Goal: Transaction & Acquisition: Obtain resource

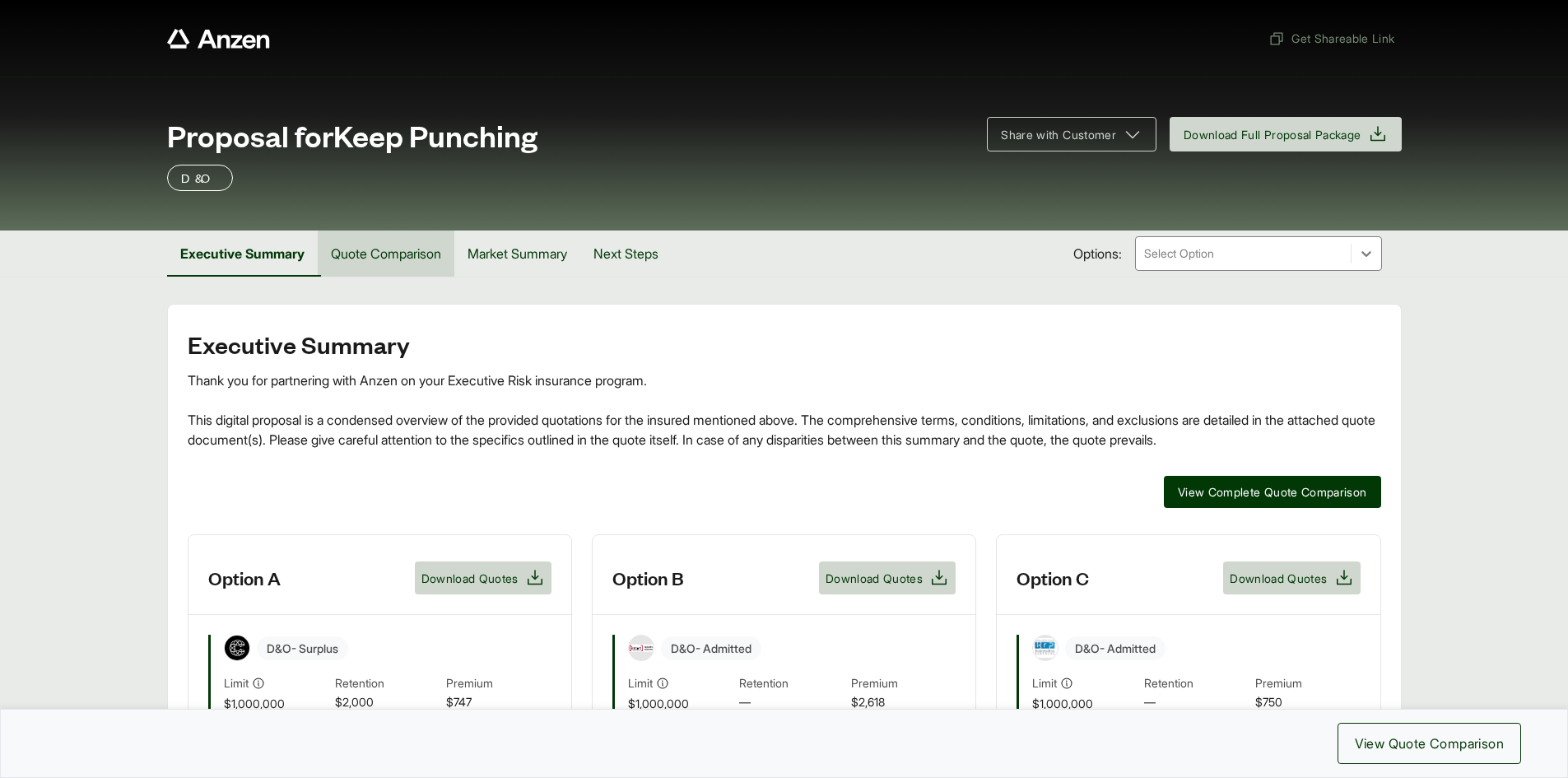
click at [414, 254] on button "Quote Comparison" at bounding box center [386, 254] width 137 height 46
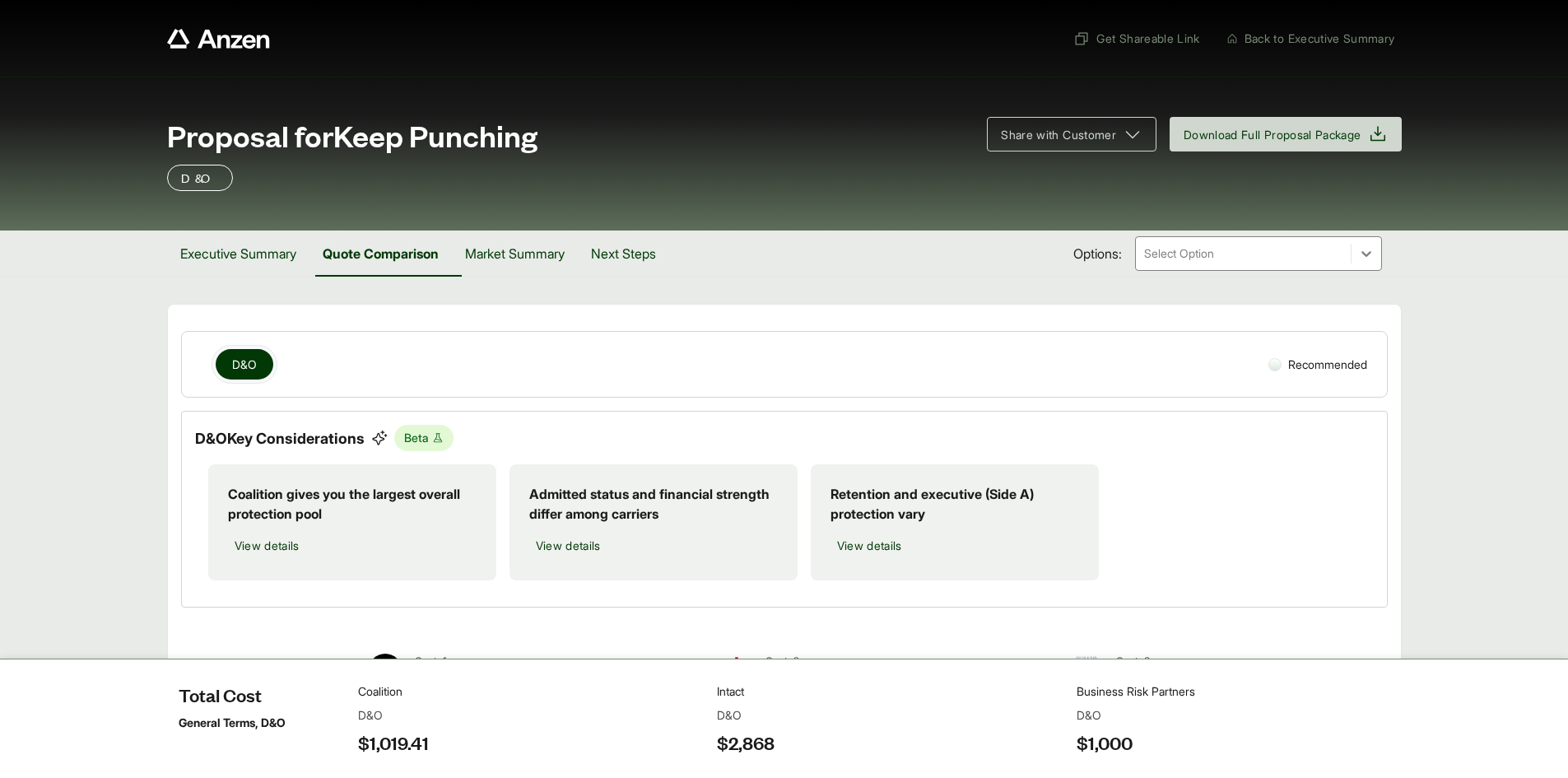
click at [1268, 367] on div at bounding box center [1275, 365] width 13 height 13
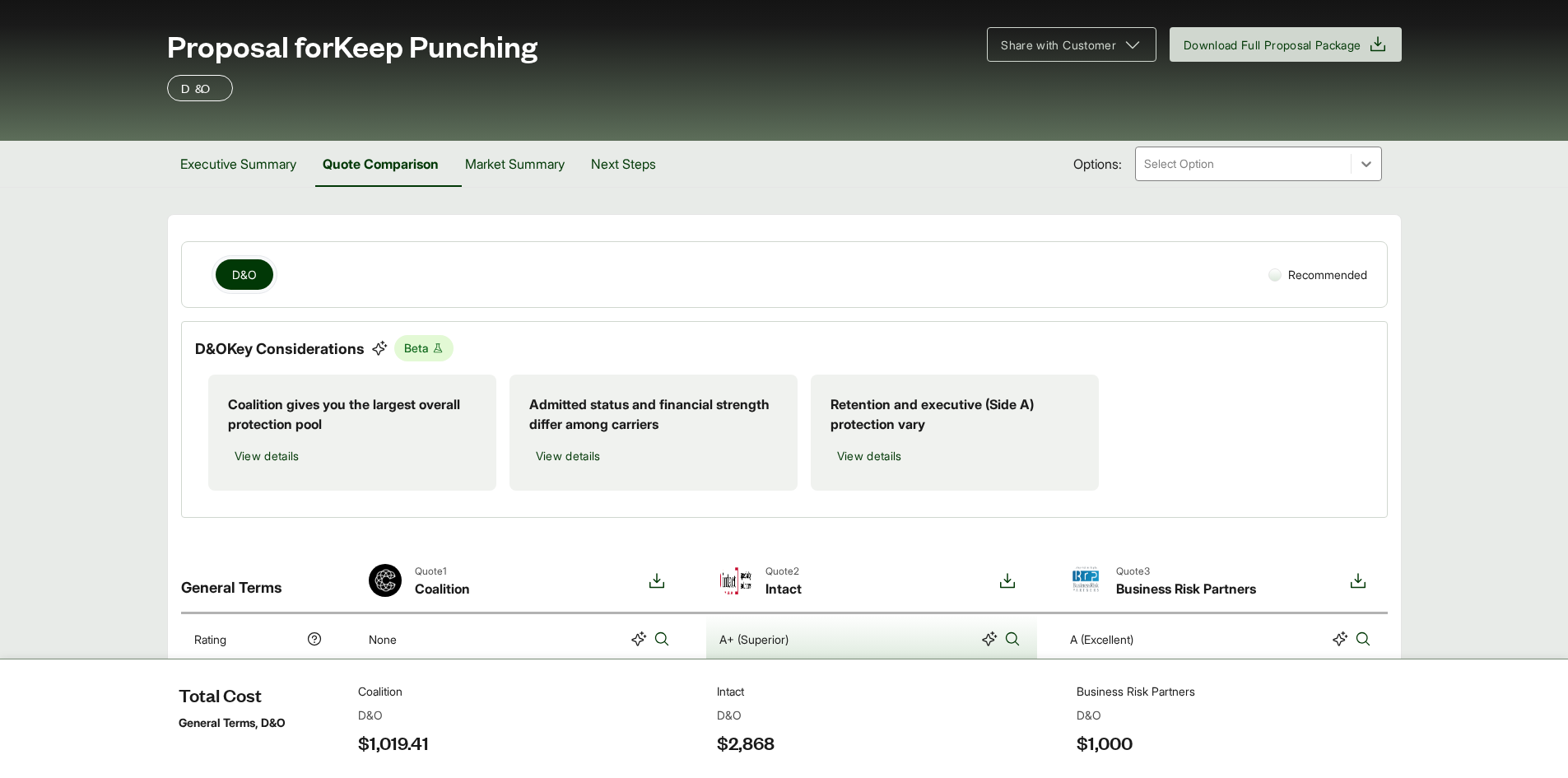
scroll to position [89, 0]
click at [1237, 162] on div at bounding box center [1243, 165] width 202 height 20
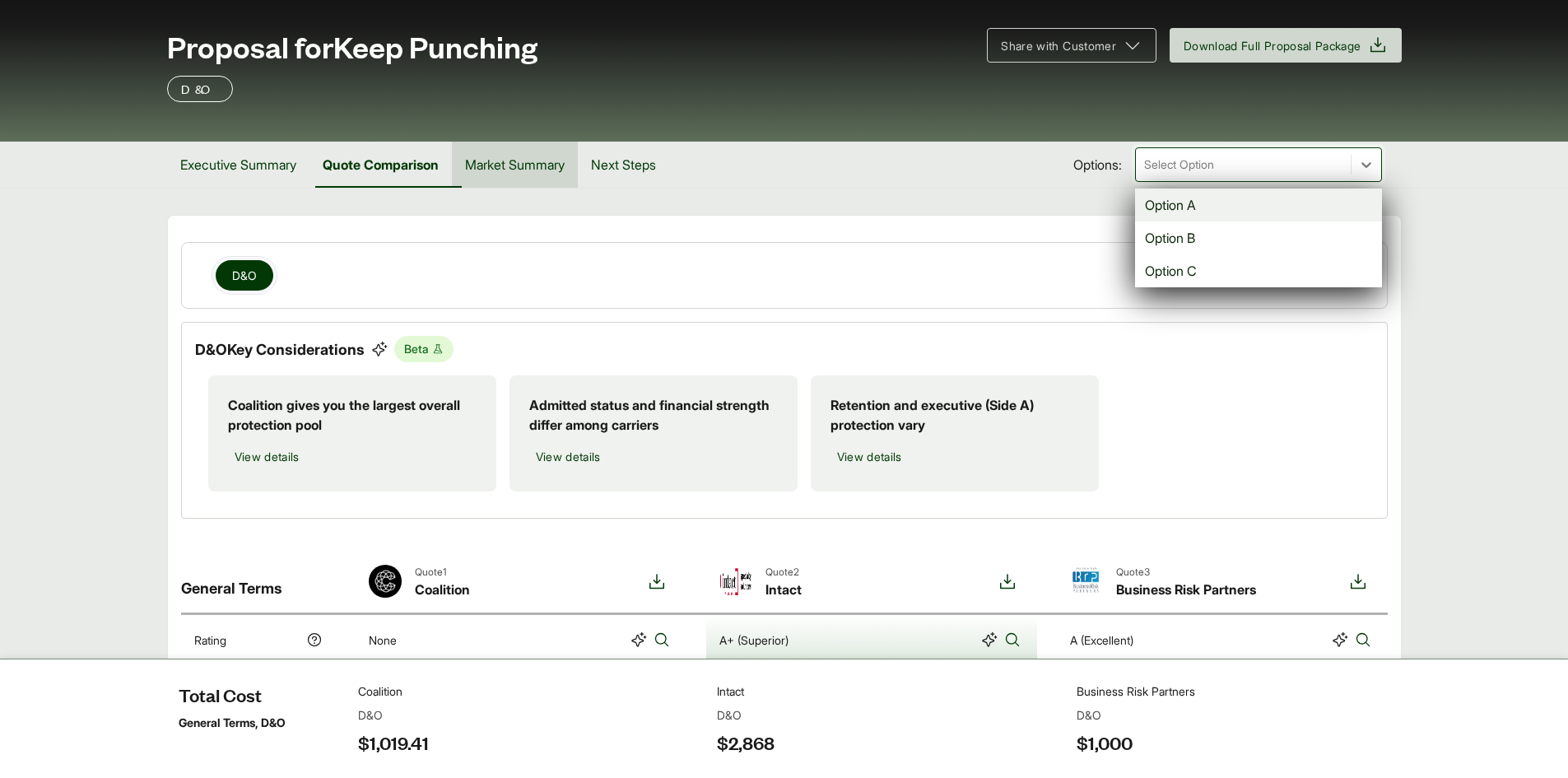
click at [529, 168] on button "Market Summary" at bounding box center [515, 165] width 126 height 46
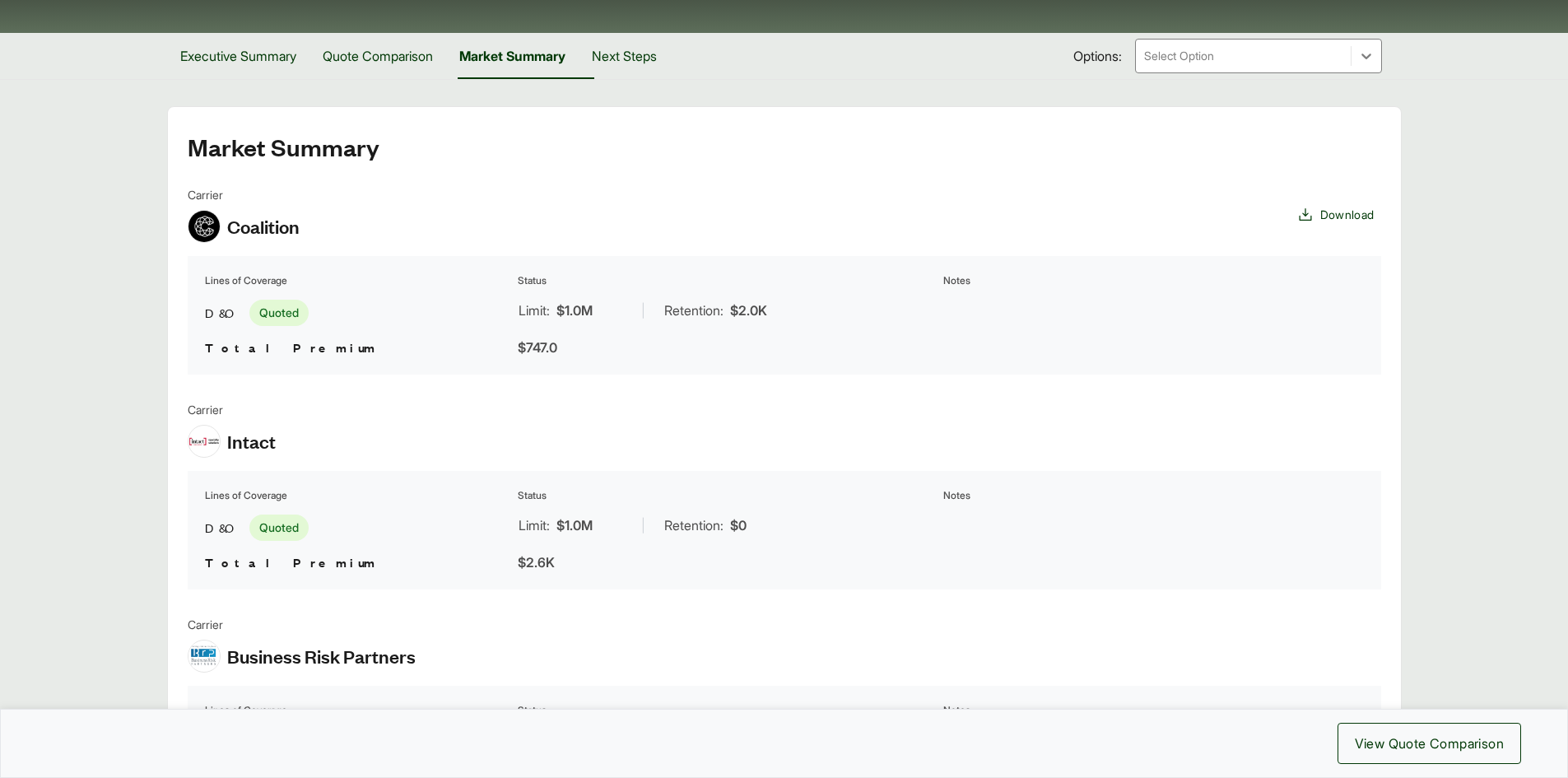
scroll to position [171, 0]
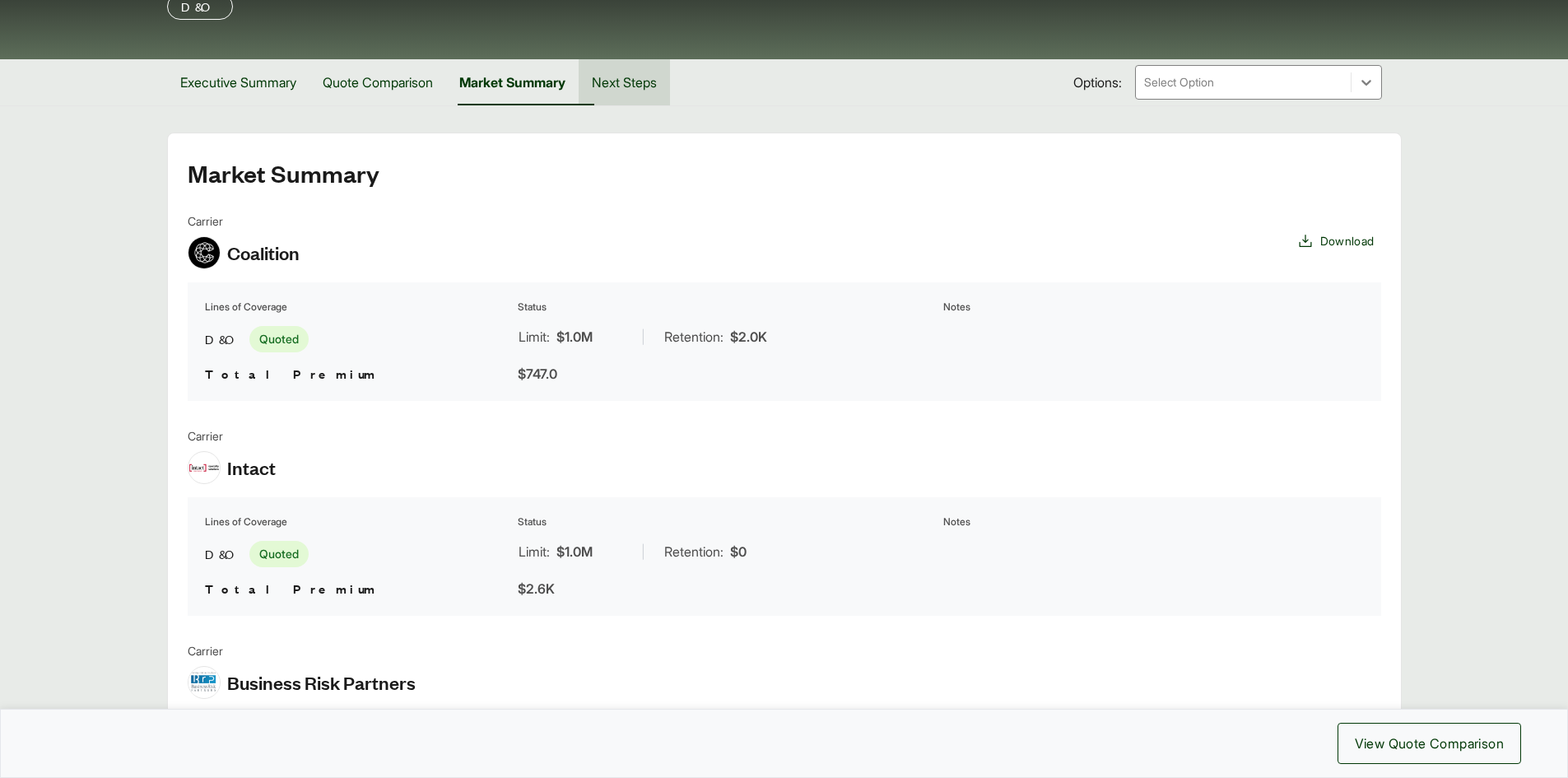
click at [647, 80] on button "Next Steps" at bounding box center [624, 82] width 91 height 46
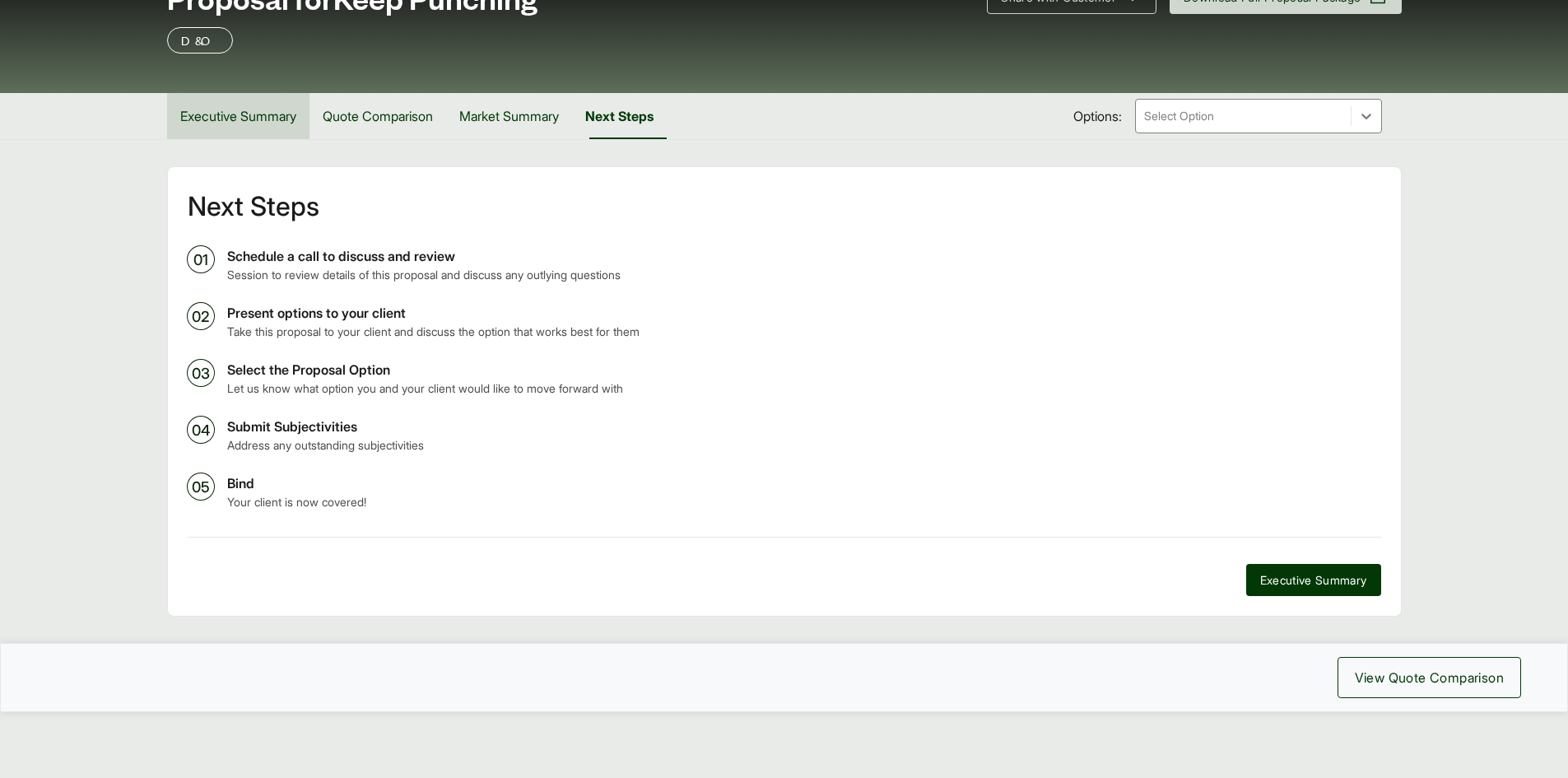
click at [266, 120] on button "Executive Summary" at bounding box center [238, 116] width 143 height 46
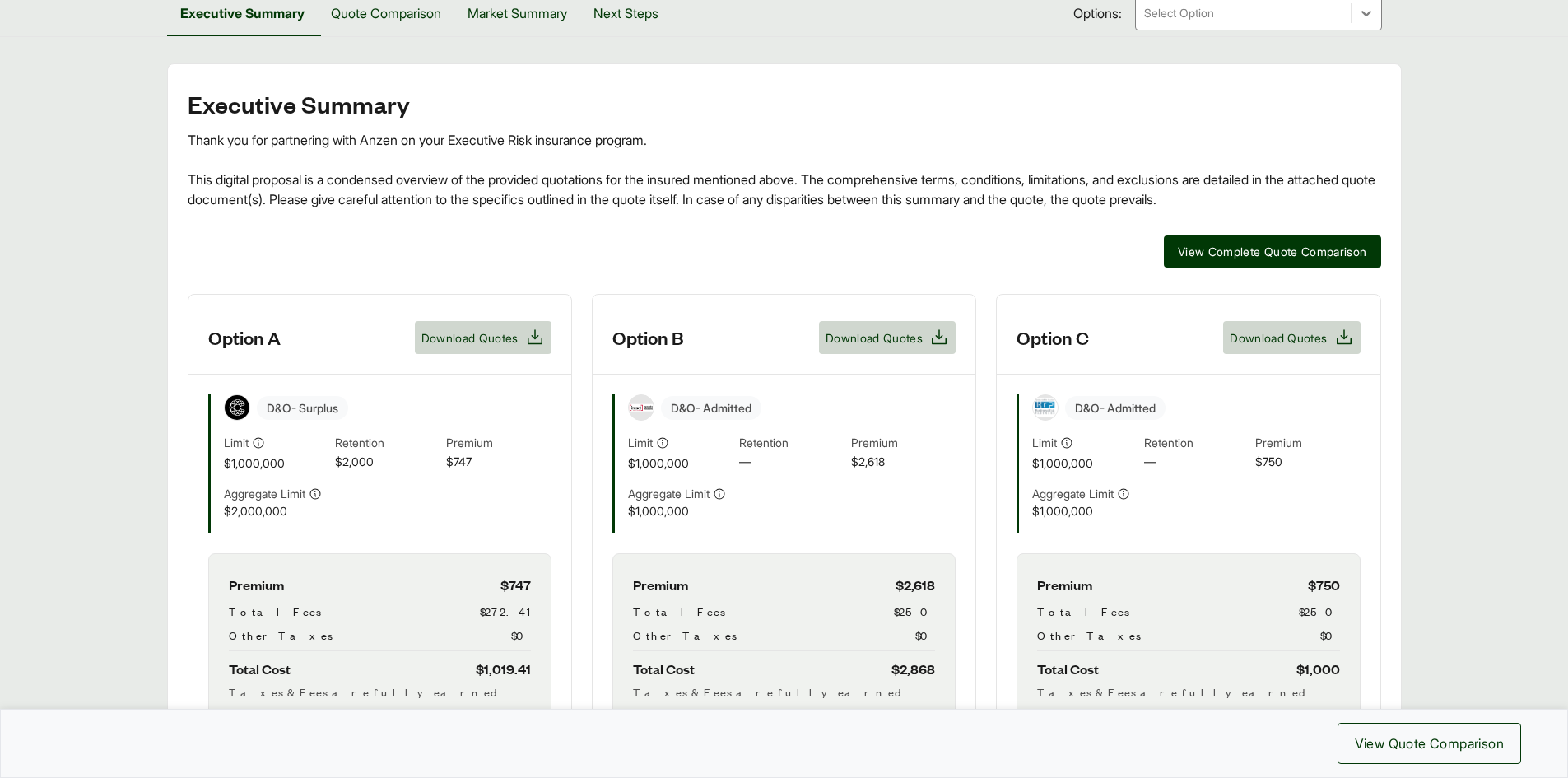
scroll to position [247, 0]
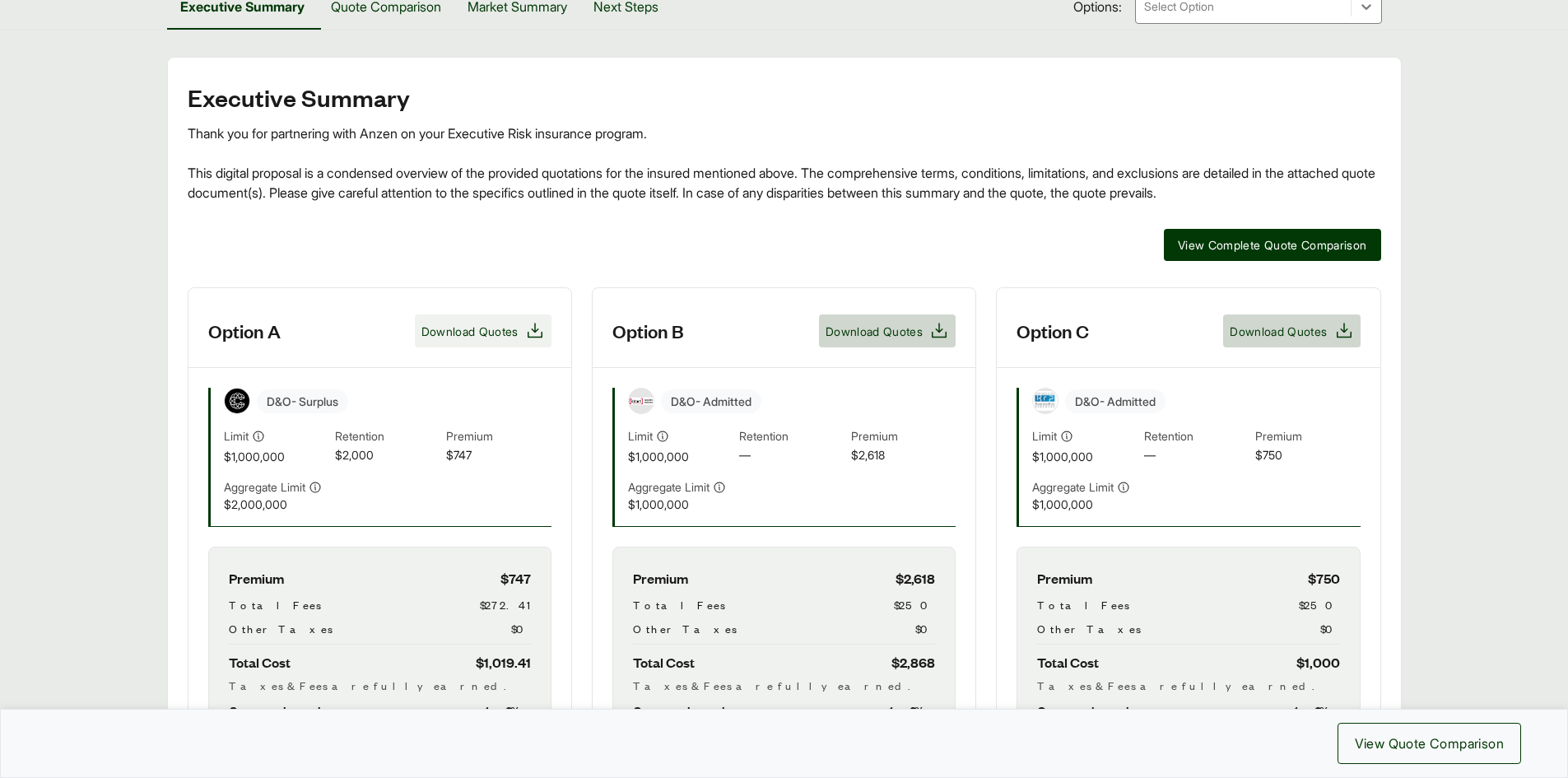
click at [497, 326] on span "Download Quotes" at bounding box center [469, 331] width 97 height 17
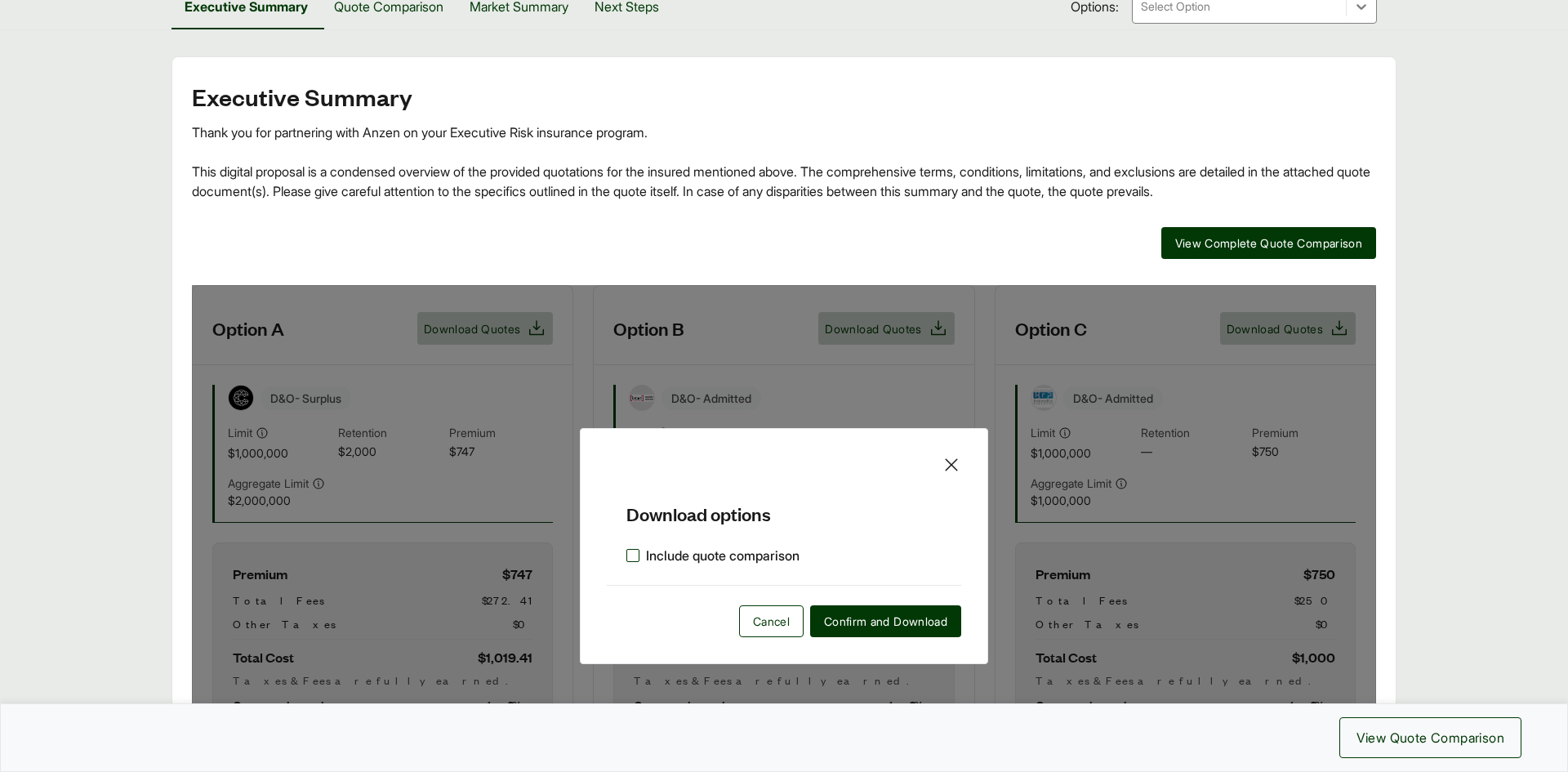
click at [634, 557] on label "Include quote comparison" at bounding box center [713, 555] width 173 height 20
click at [855, 623] on span "Confirm and Download" at bounding box center [886, 621] width 123 height 17
